Goal: Task Accomplishment & Management: Manage account settings

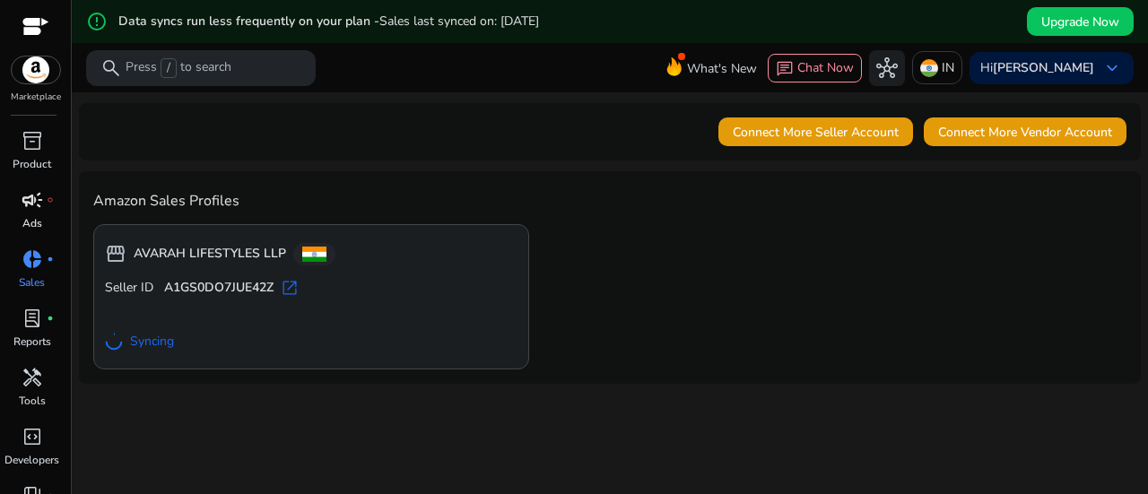
click at [34, 221] on p "Ads" at bounding box center [32, 223] width 20 height 16
click at [34, 205] on span "campaign" at bounding box center [33, 200] width 22 height 22
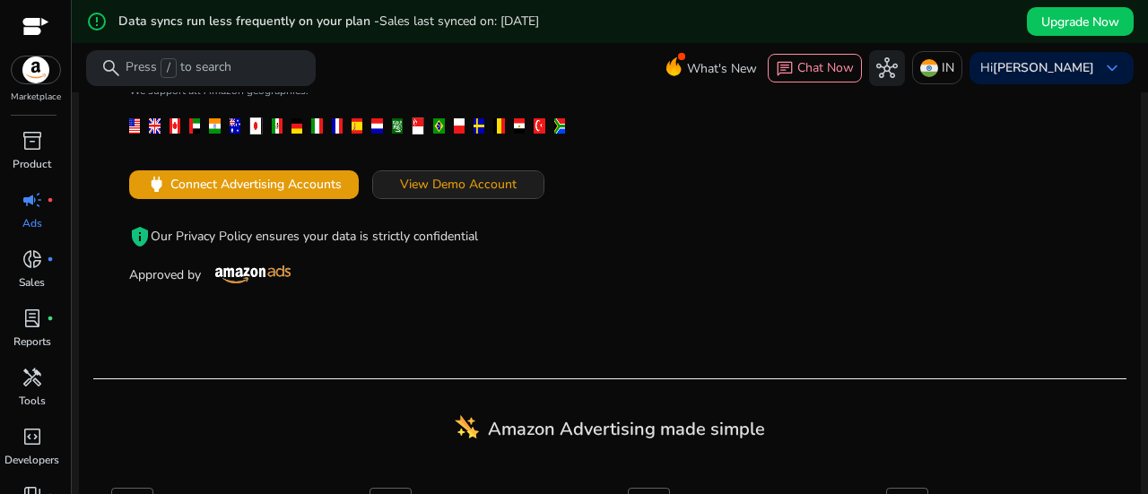
scroll to position [359, 0]
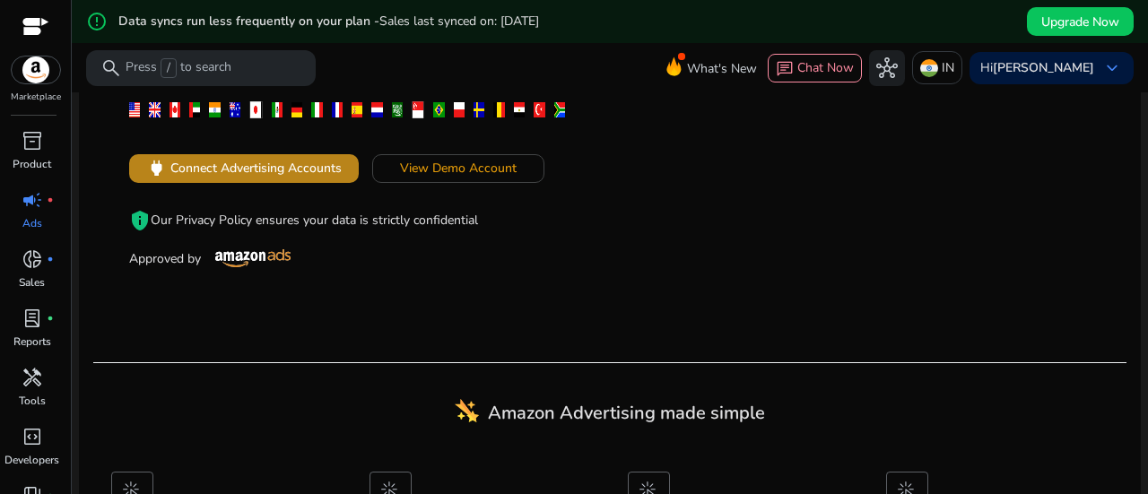
click at [317, 174] on span "Connect Advertising Accounts" at bounding box center [255, 168] width 171 height 19
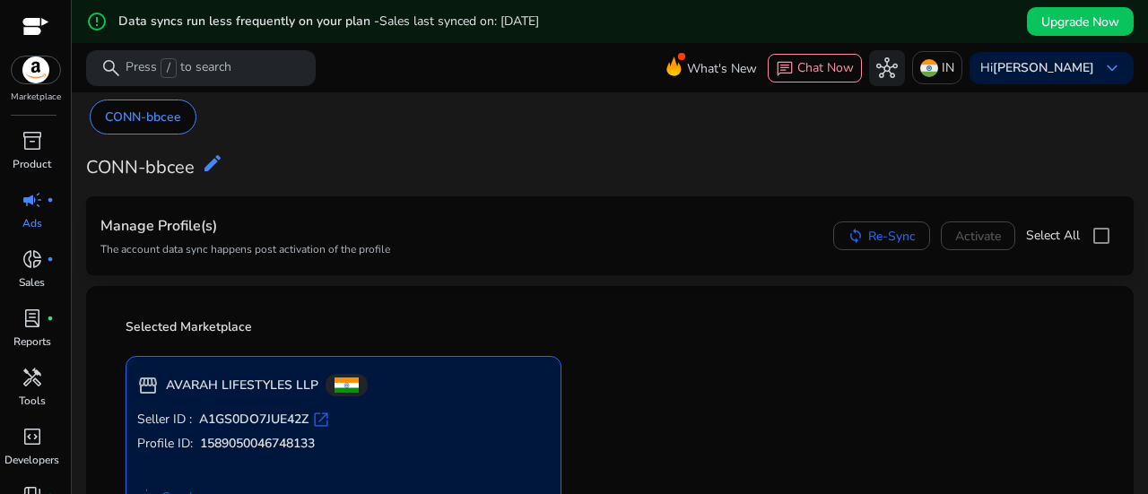
scroll to position [66, 0]
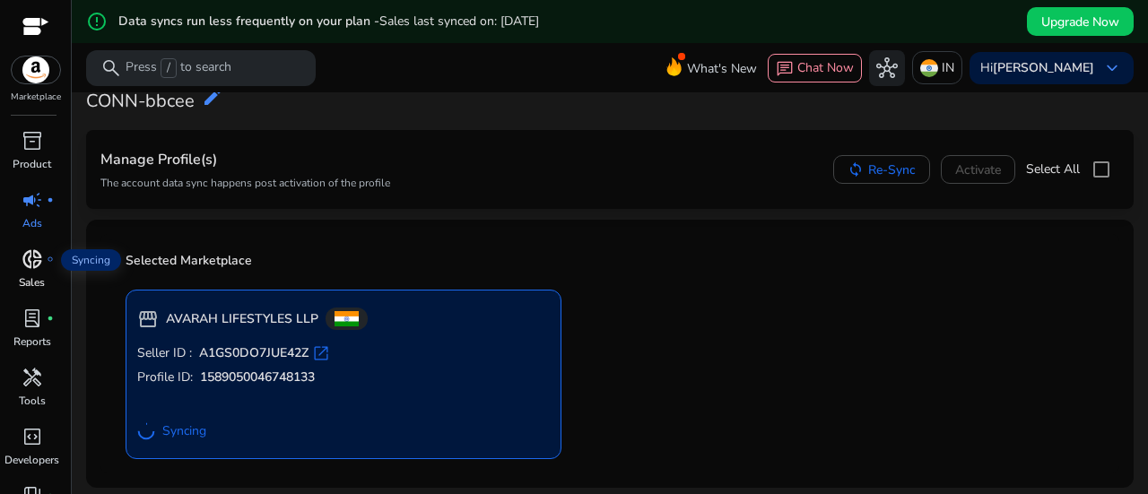
click at [39, 269] on span "donut_small" at bounding box center [33, 259] width 22 height 22
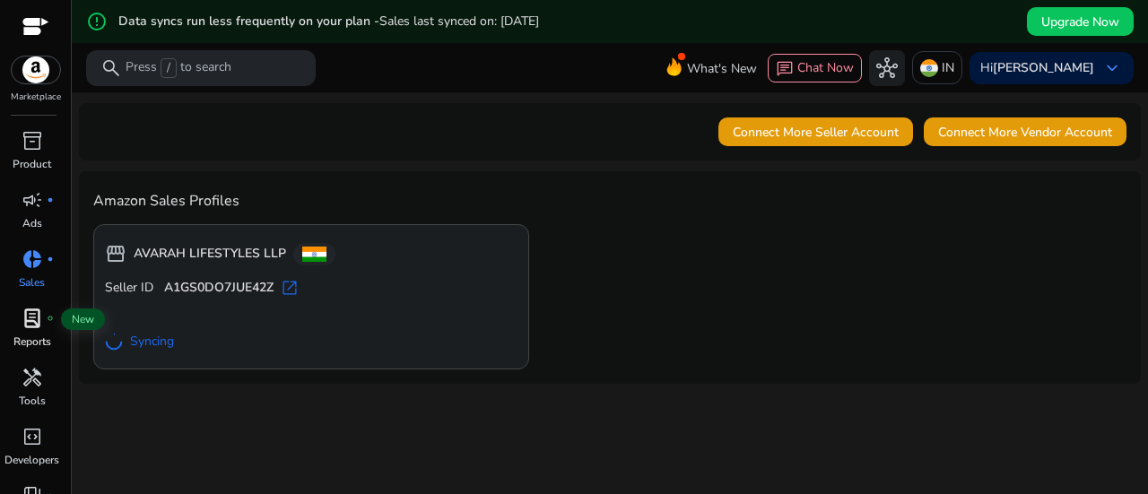
click at [39, 311] on span "lab_profile" at bounding box center [33, 319] width 22 height 22
click at [34, 319] on span "lab_profile" at bounding box center [33, 319] width 22 height 22
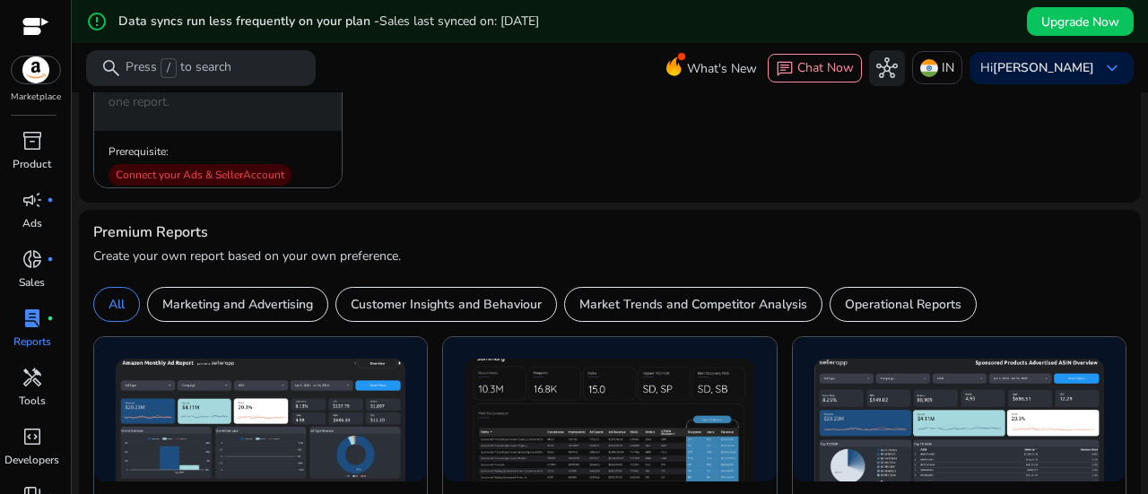
scroll to position [538, 0]
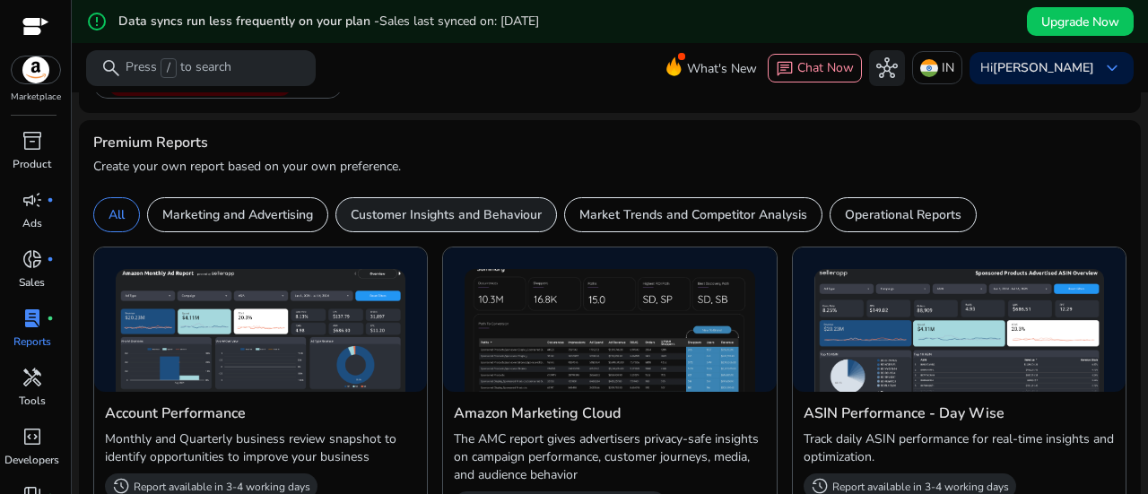
click at [499, 212] on p "Customer Insights and Behaviour" at bounding box center [446, 214] width 191 height 19
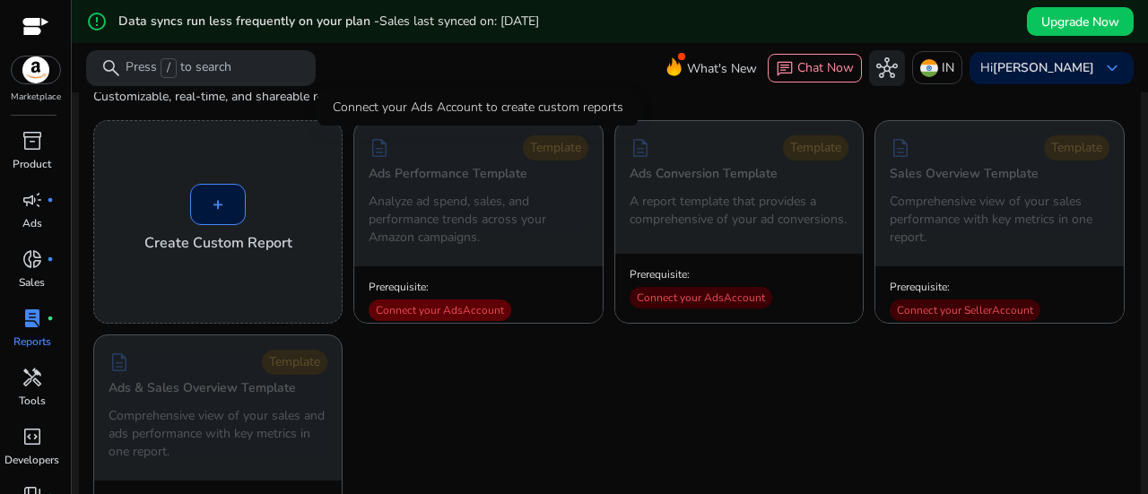
scroll to position [9, 0]
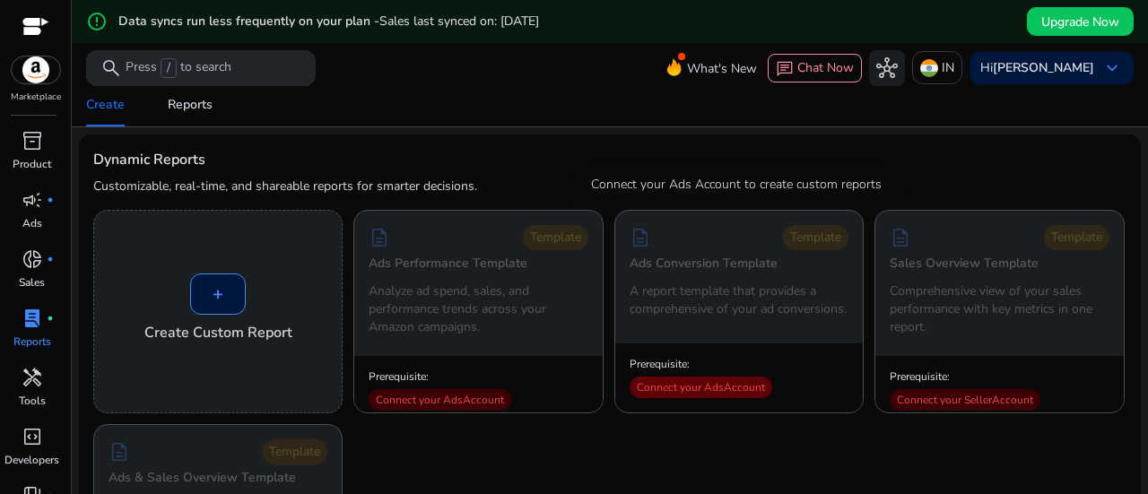
click at [748, 385] on div "Connect your Ads Account" at bounding box center [701, 388] width 143 height 22
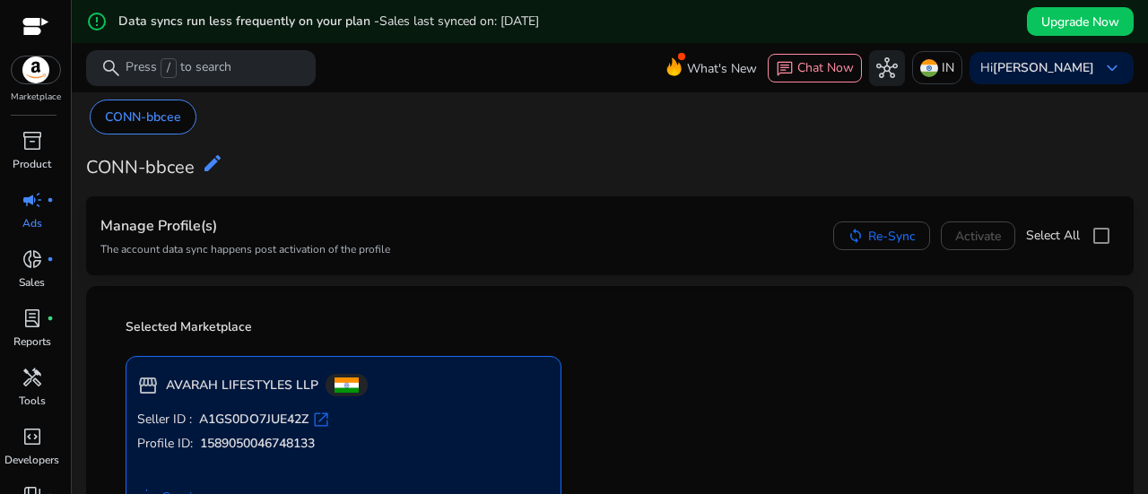
scroll to position [66, 0]
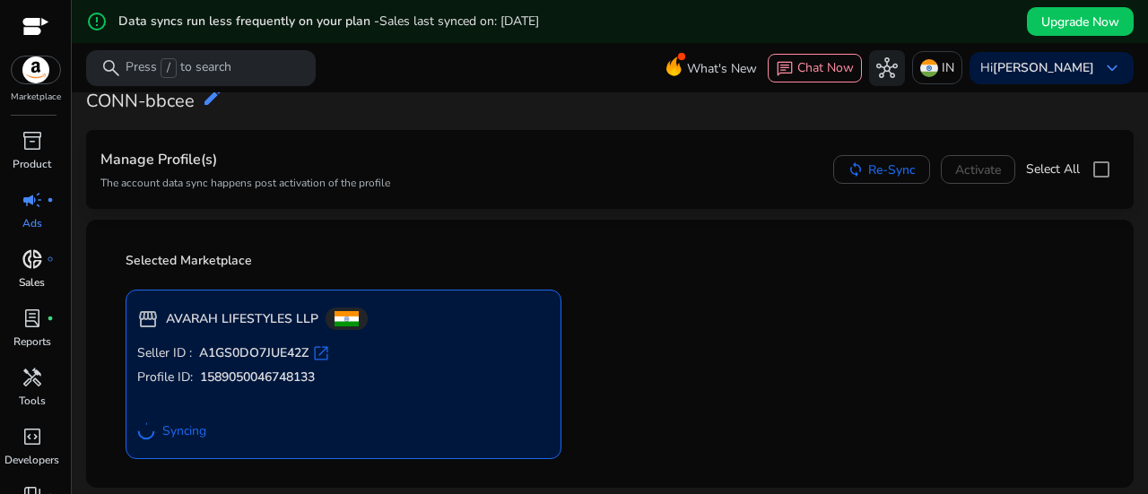
click at [36, 267] on span "donut_small" at bounding box center [33, 259] width 22 height 22
